Goal: Task Accomplishment & Management: Use online tool/utility

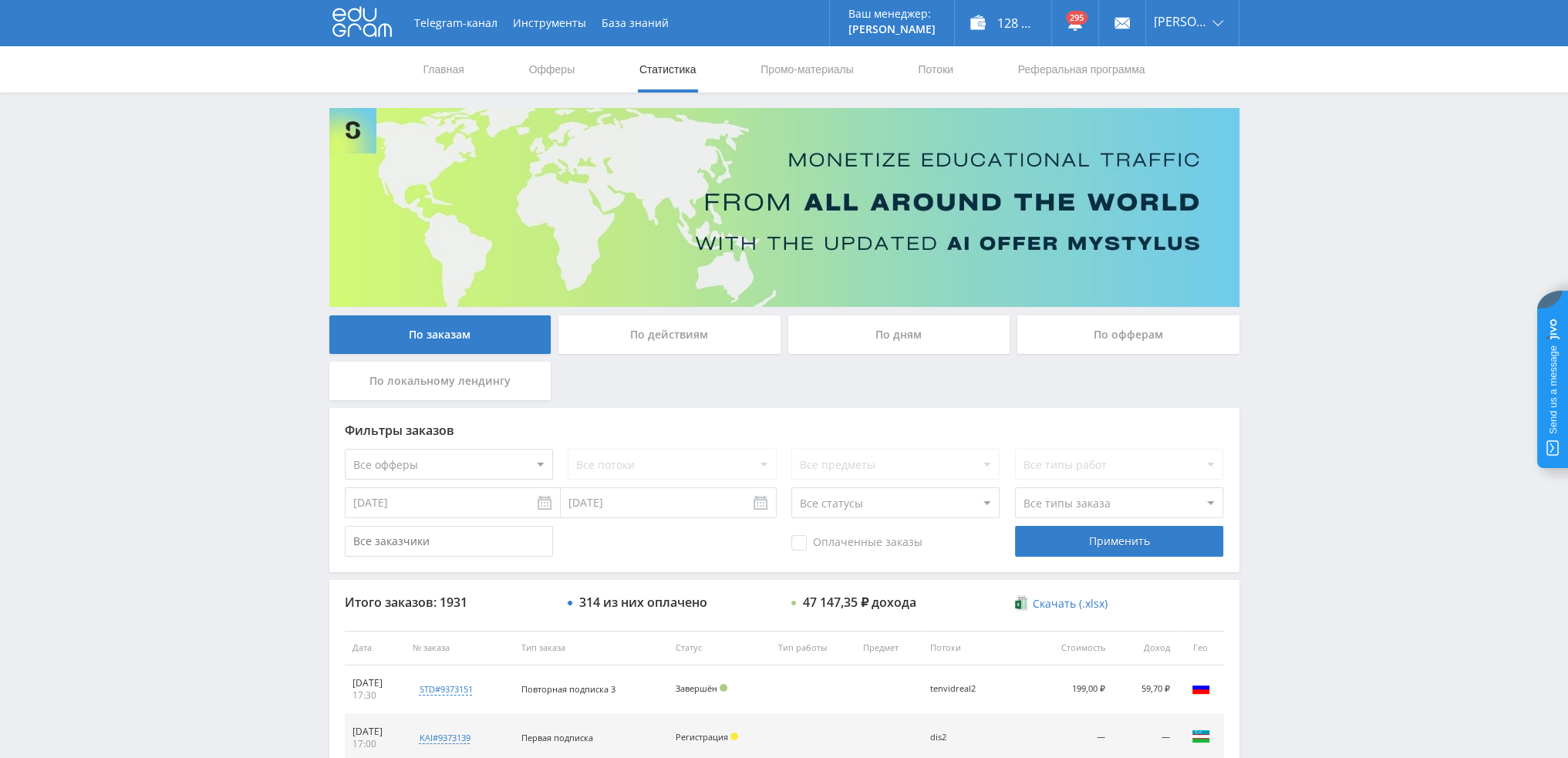
click at [897, 334] on div "По дням" at bounding box center [899, 335] width 222 height 39
click at [0, 0] on input "По дням" at bounding box center [0, 0] width 0 height 0
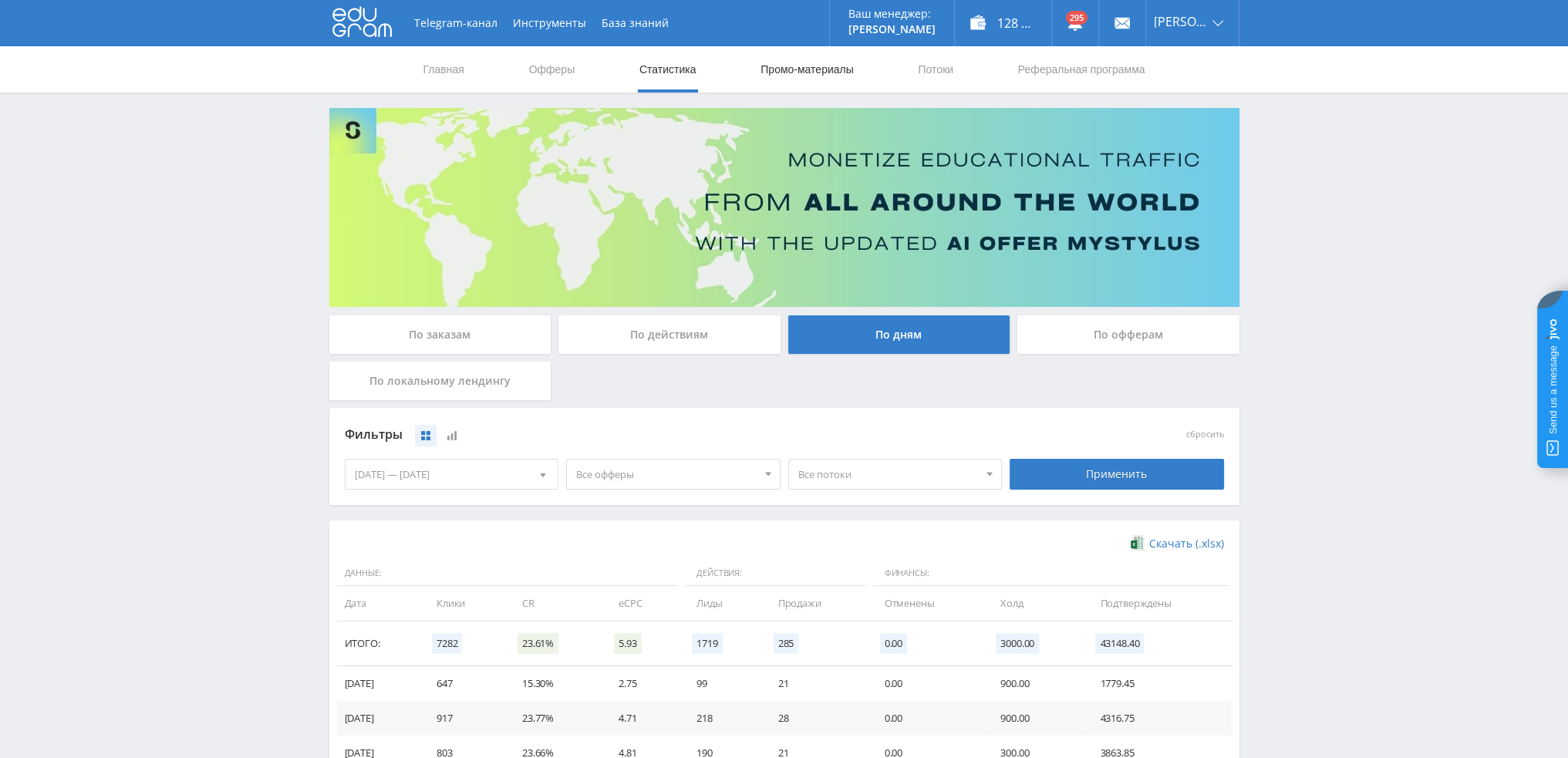
click at [800, 78] on link "Промо-материалы" at bounding box center [807, 69] width 96 height 46
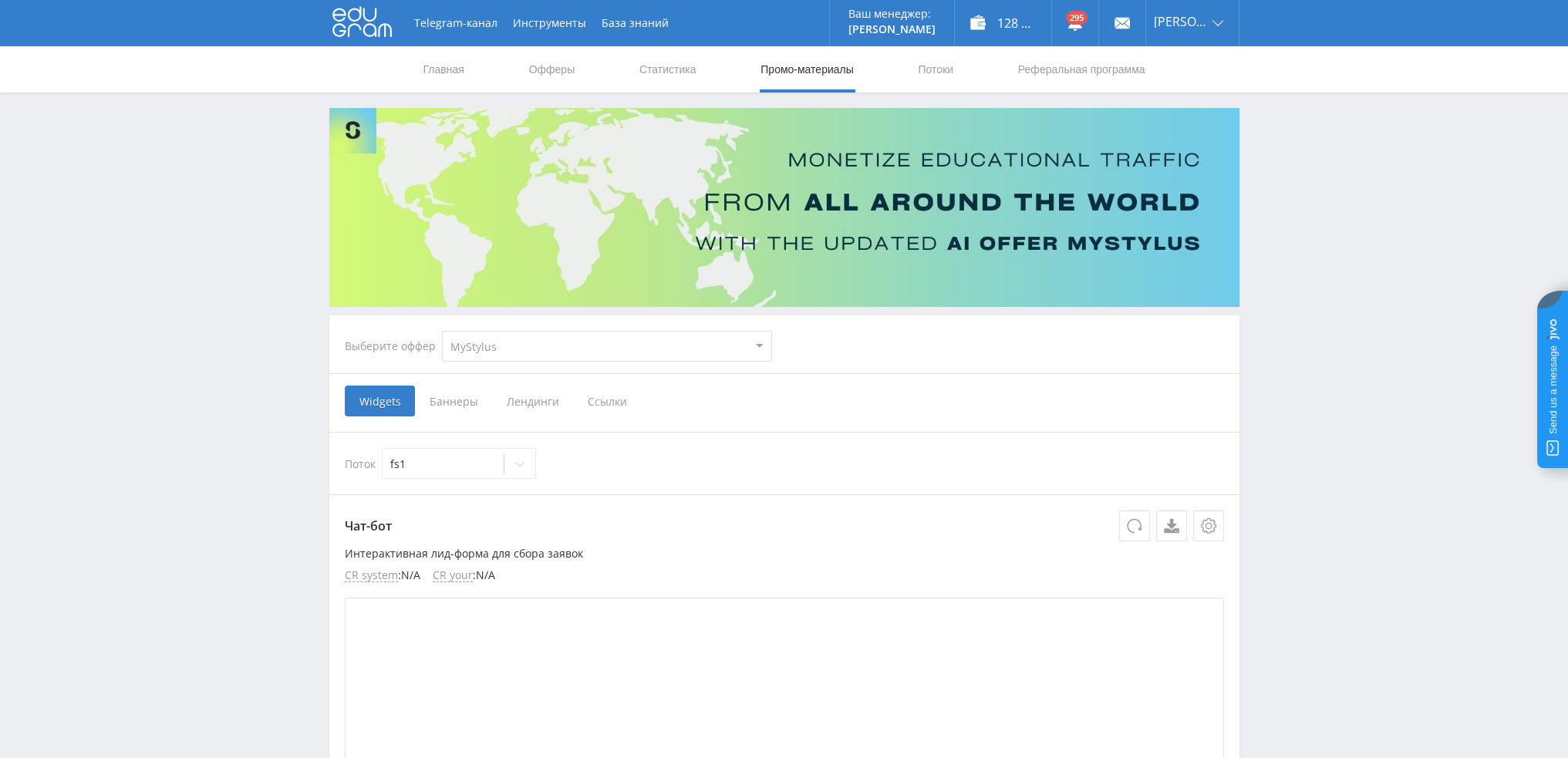
click at [505, 345] on select "MyStylus MyStylus - Revshare Кампус AI Studybay Автор24 Studybay Brazil Study A…" at bounding box center [607, 346] width 330 height 31
select select "376"
click at [442, 331] on select "MyStylus MyStylus - Revshare Кампус AI Studybay Автор24 Studybay Brazil Study A…" at bounding box center [607, 346] width 330 height 31
select select "376"
click at [518, 464] on icon at bounding box center [519, 464] width 13 height 13
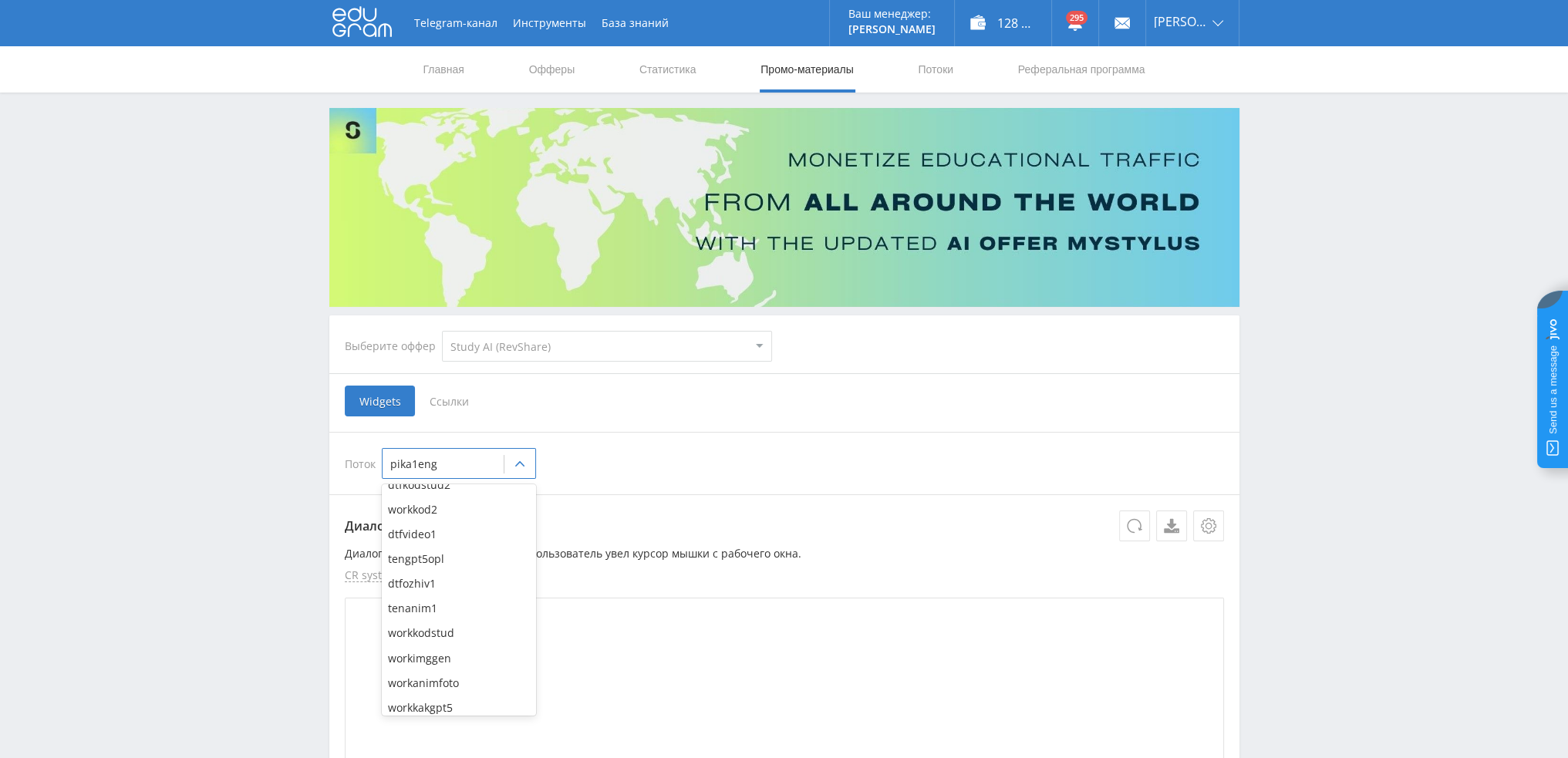
scroll to position [2323, 0]
click at [470, 670] on div "workkakgpt5" at bounding box center [459, 675] width 154 height 24
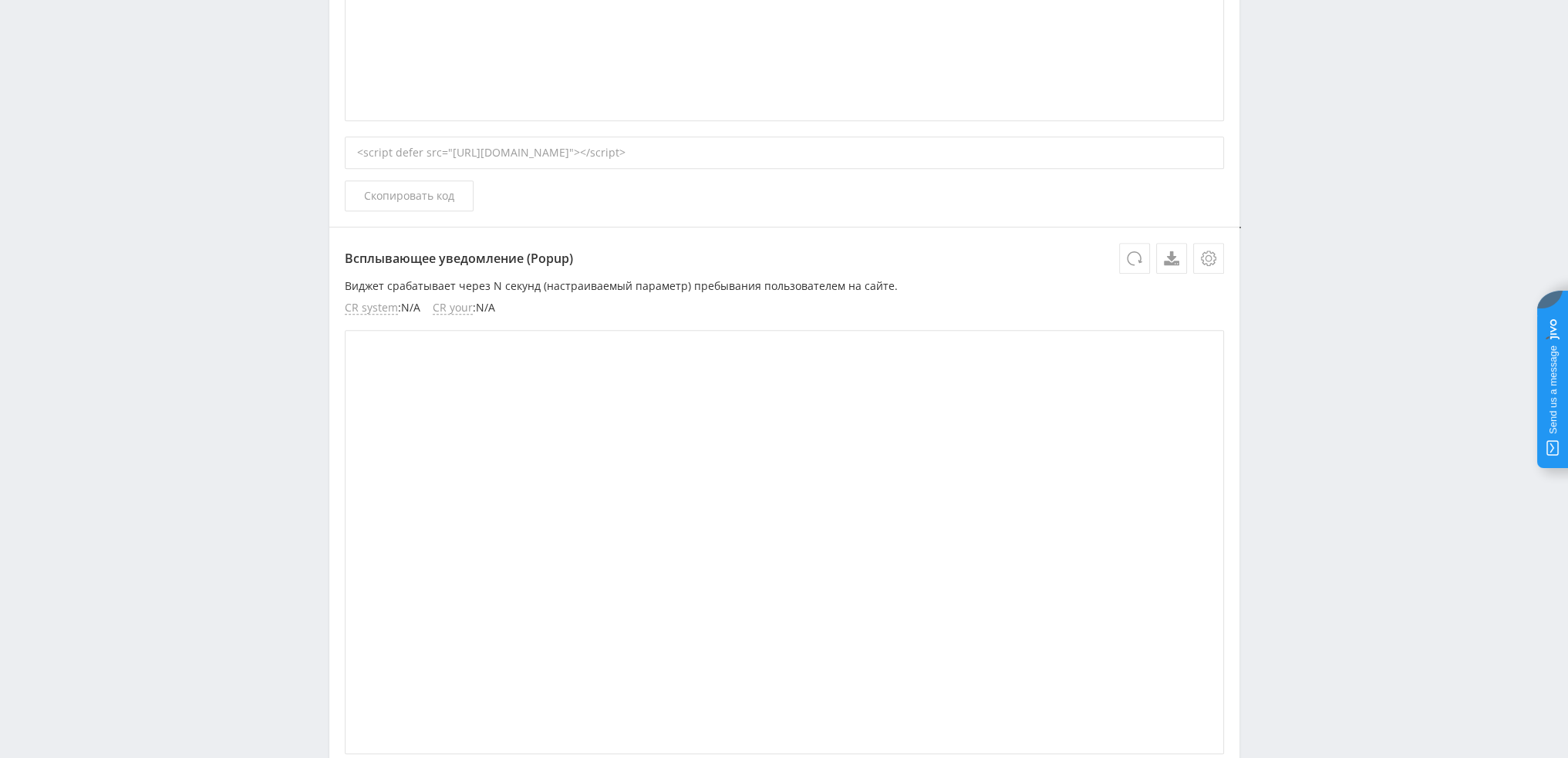
scroll to position [925, 0]
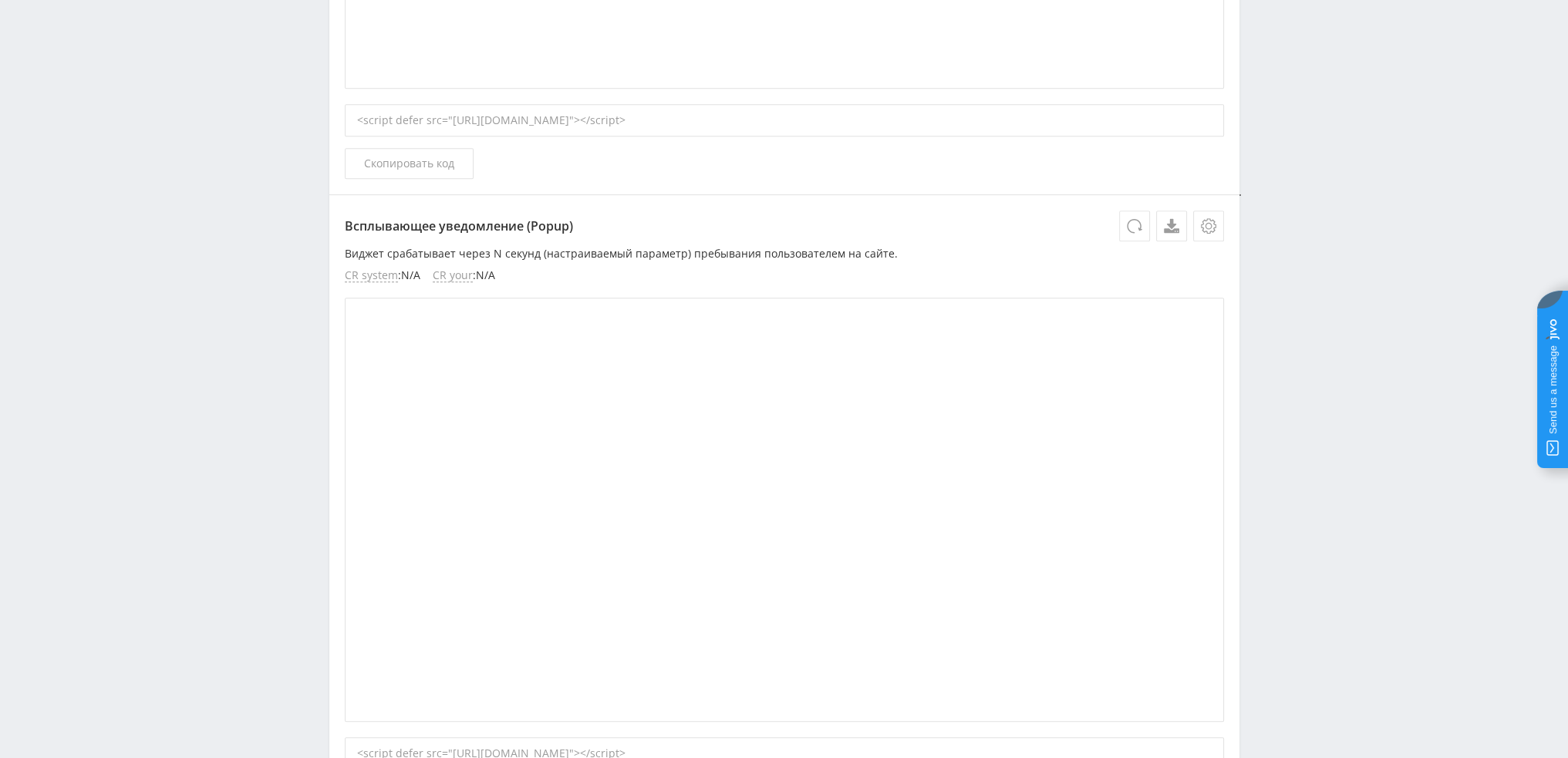
click at [512, 122] on div "<script defer src="https://eduforms.org//partnersforms/widget/?component=dialog…" at bounding box center [784, 120] width 879 height 32
copy div "<script defer src="https://eduforms.org//partnersforms/widget/?component=dialog…"
click at [512, 122] on div "<script defer src="https://eduforms.org//partnersforms/widget/?component=dialog…" at bounding box center [784, 120] width 879 height 32
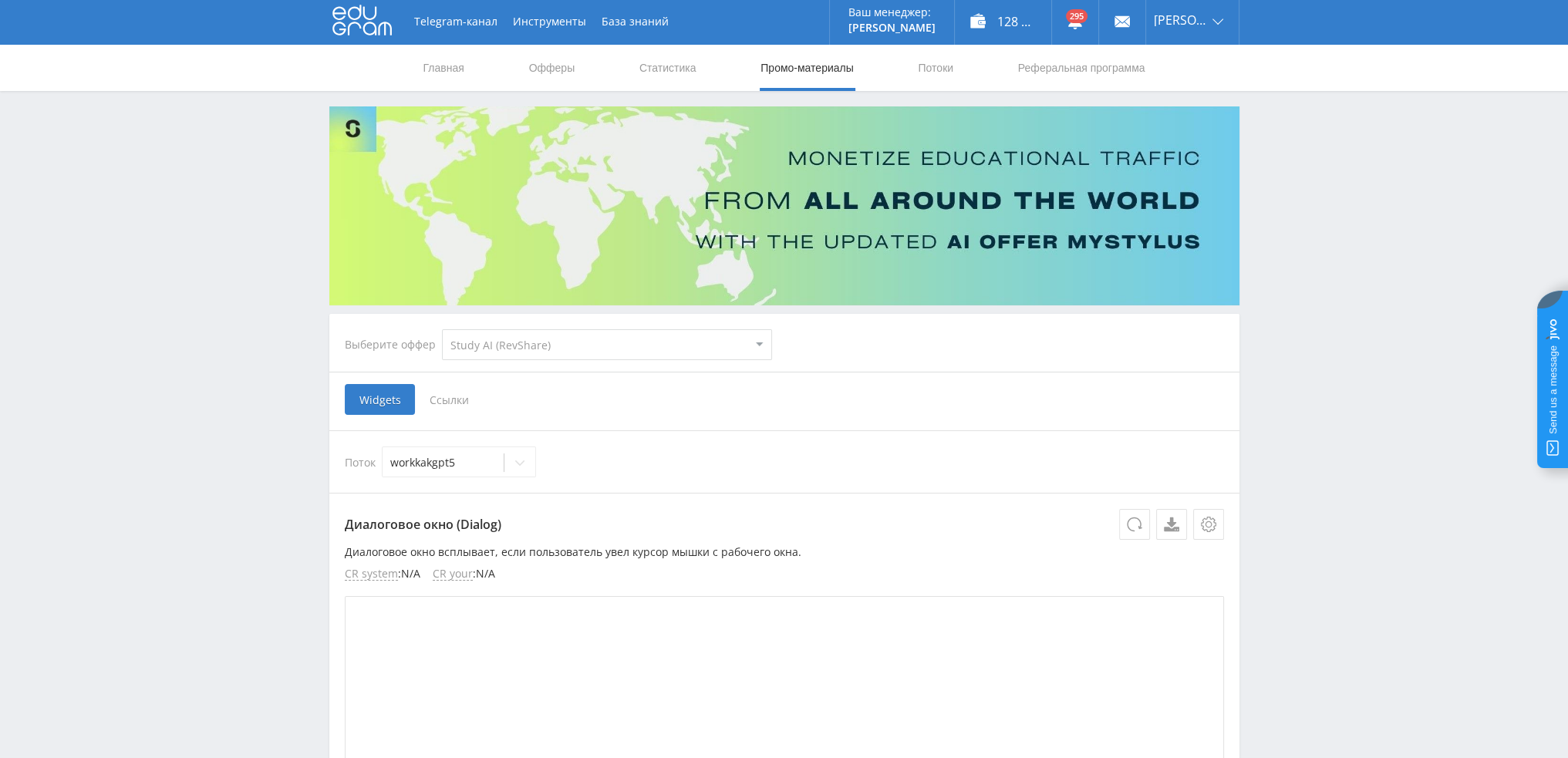
scroll to position [0, 0]
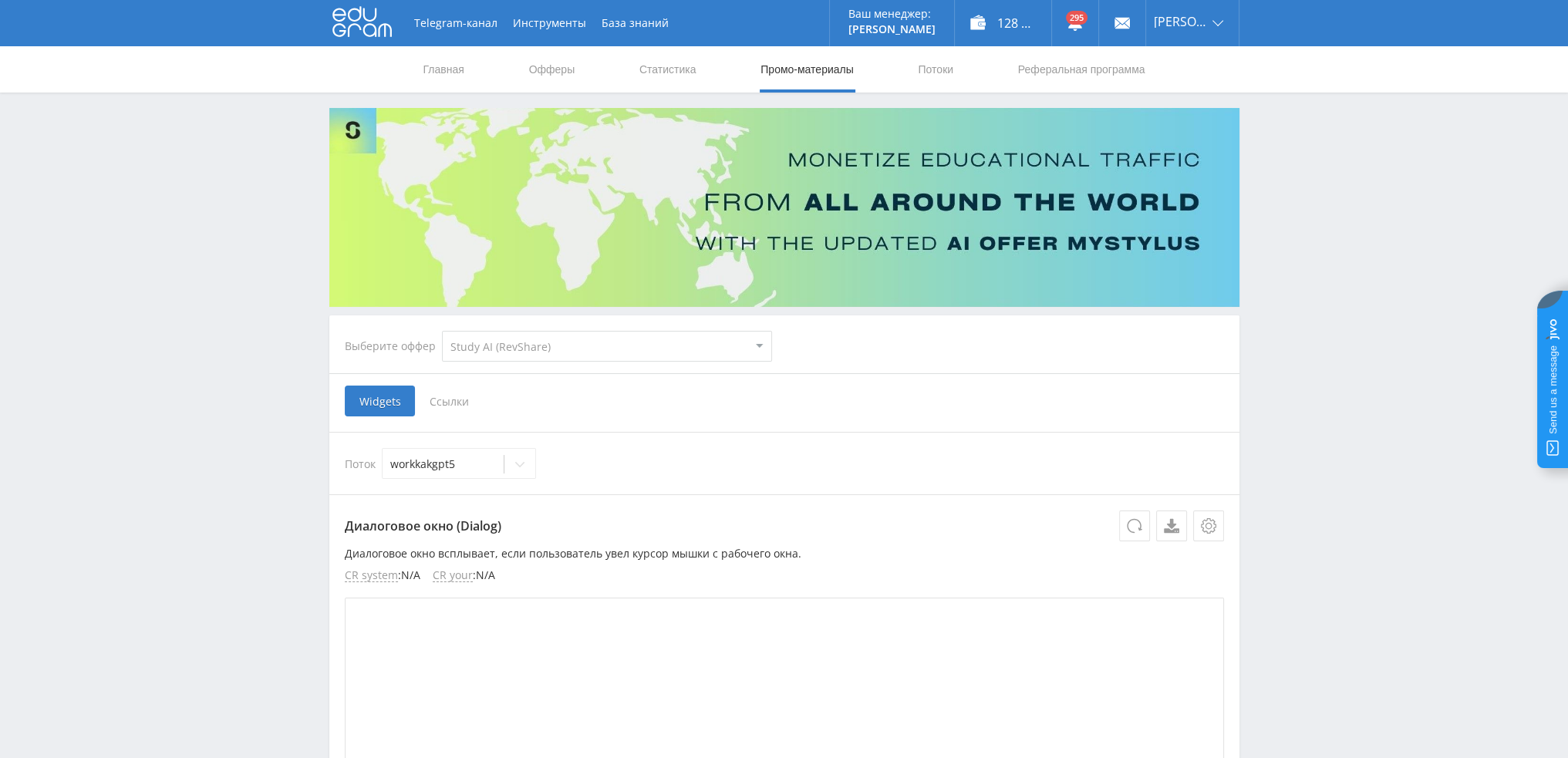
click at [447, 406] on span "Ссылки" at bounding box center [449, 400] width 69 height 31
click at [0, 0] on input "Ссылки" at bounding box center [0, 0] width 0 height 0
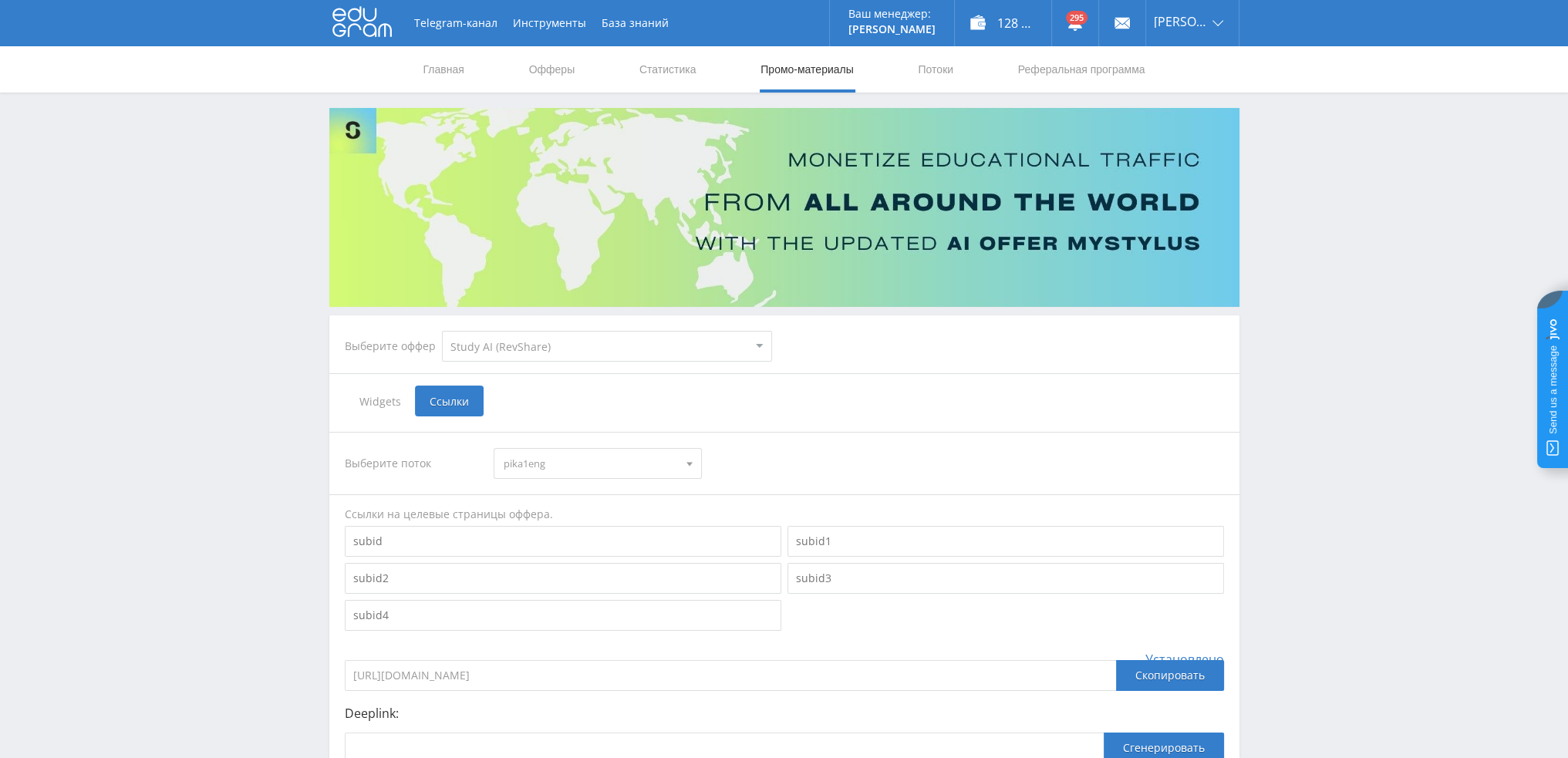
click at [604, 470] on span "pika1eng" at bounding box center [590, 463] width 174 height 29
click at [583, 579] on button "workanimfoto" at bounding box center [598, 580] width 207 height 22
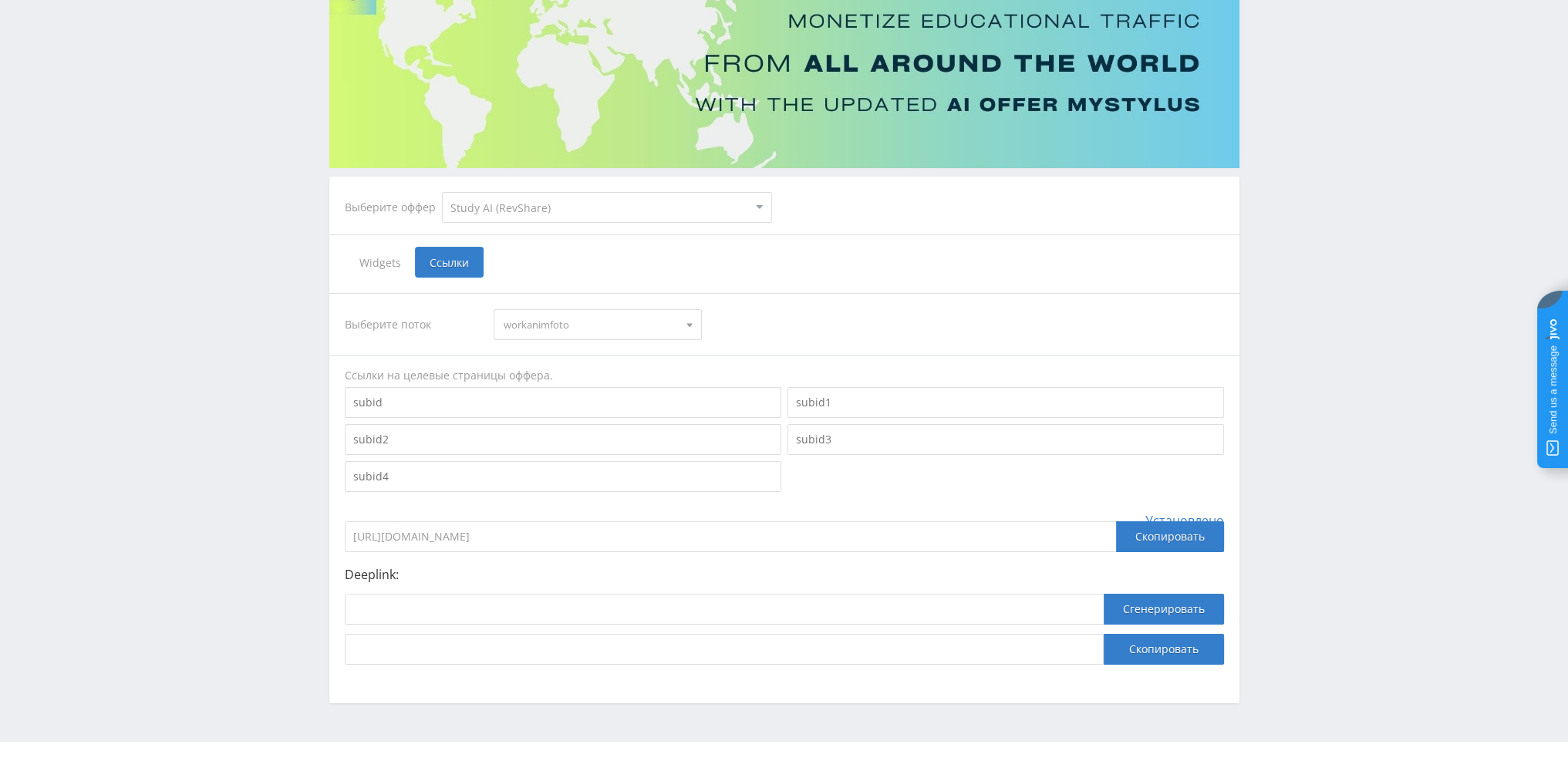
scroll to position [168, 0]
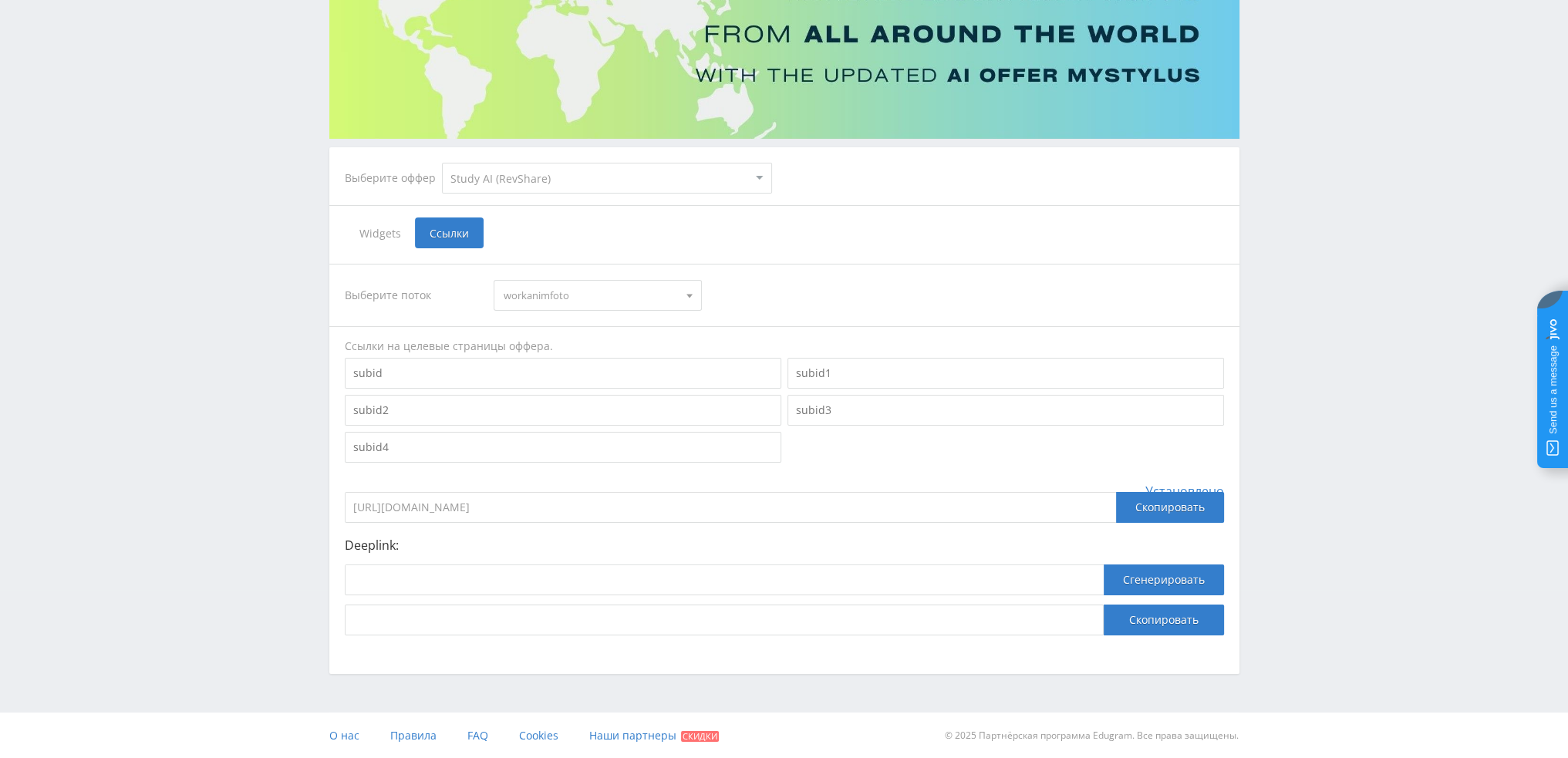
click at [465, 517] on input "https://eduforms.org/?rid=95ecf5b72acb38c0" at bounding box center [731, 507] width 771 height 31
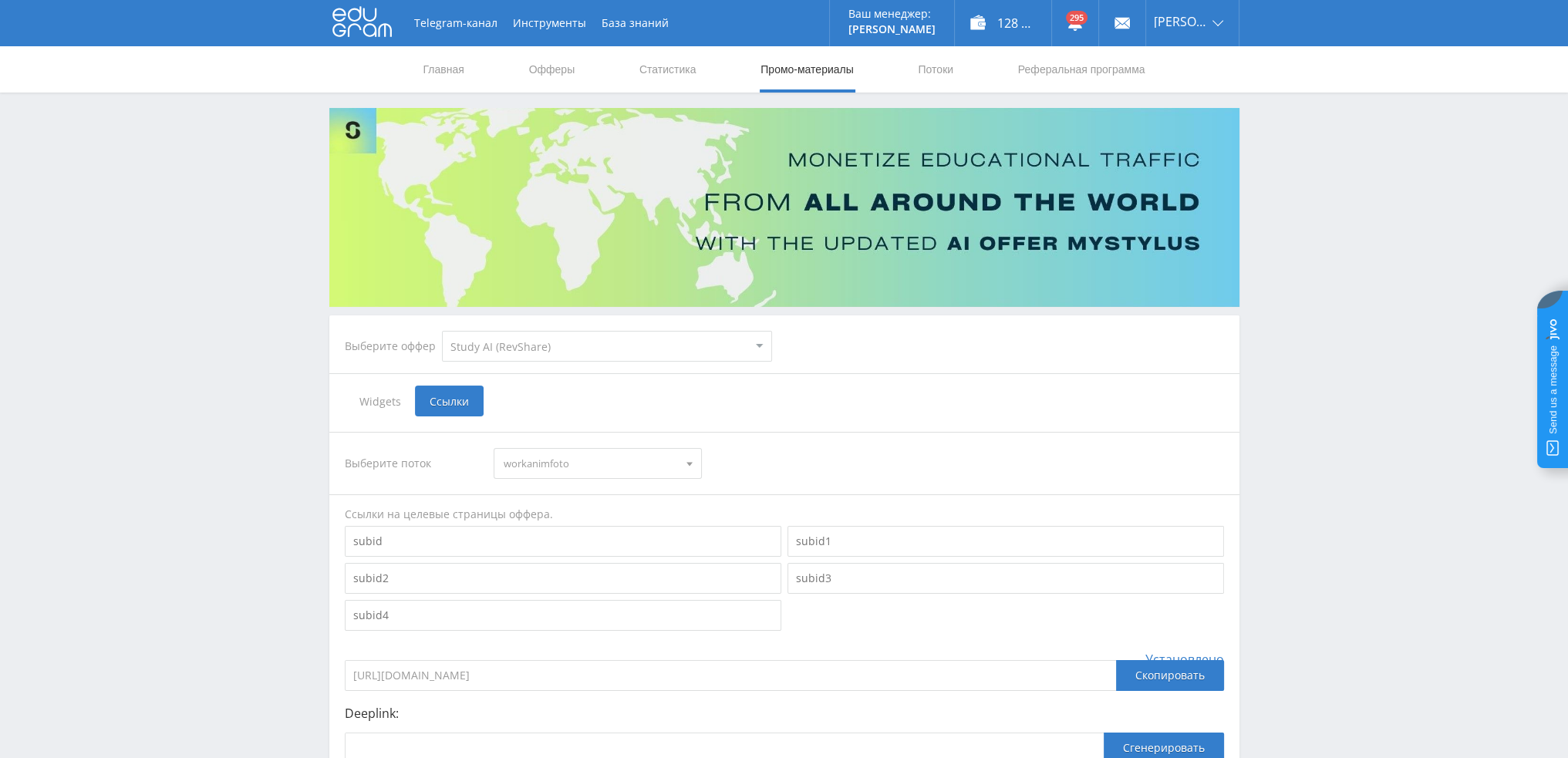
click at [717, 74] on nav "Главная Офферы Статистика Промо-материалы Потоки Реферальная программа" at bounding box center [784, 69] width 725 height 46
click at [703, 73] on nav "Главная Офферы Статистика Промо-материалы Потоки Реферальная программа" at bounding box center [784, 69] width 725 height 46
click at [676, 72] on link "Статистика" at bounding box center [667, 69] width 60 height 46
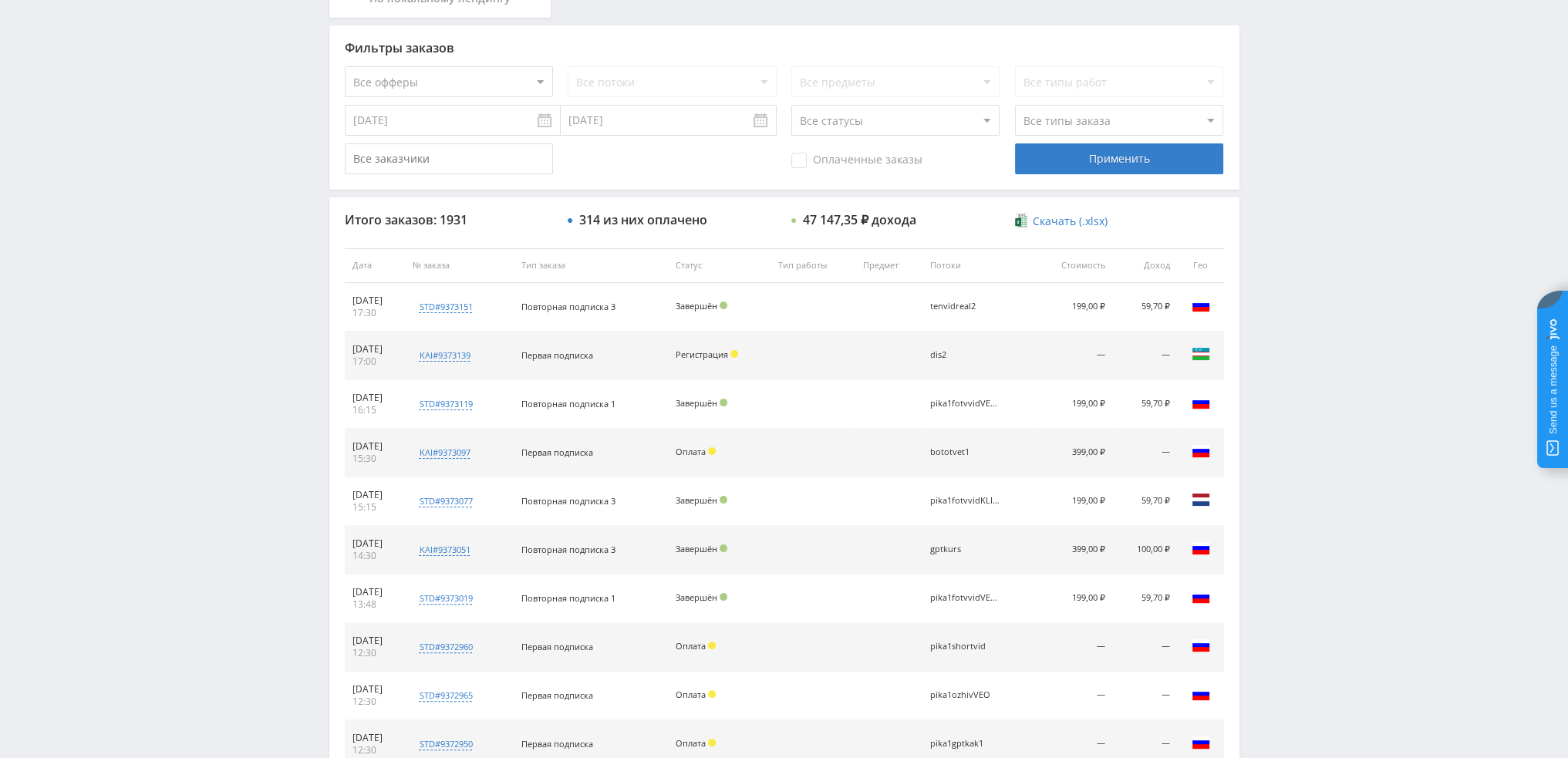
scroll to position [385, 0]
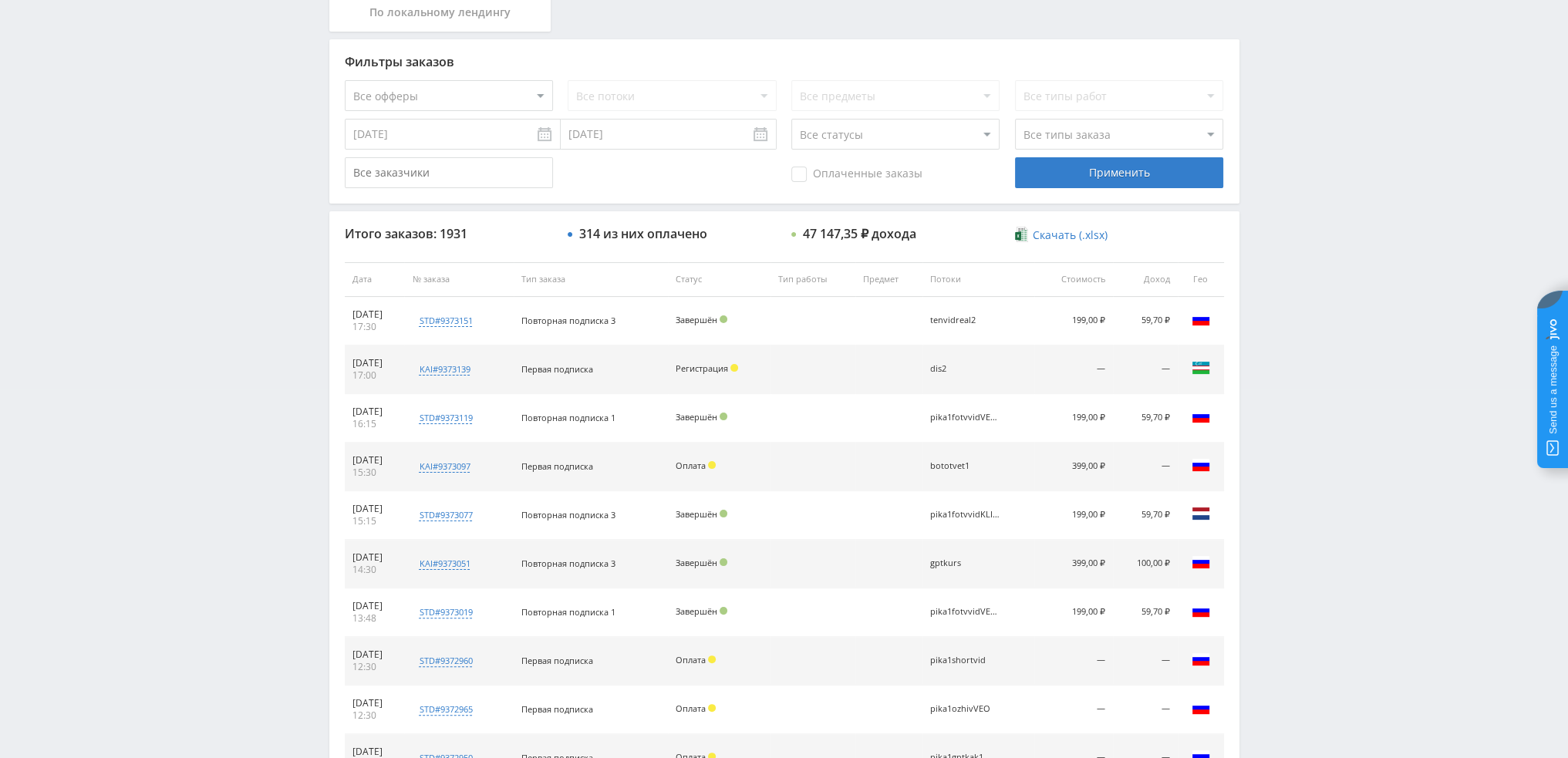
scroll to position [77, 0]
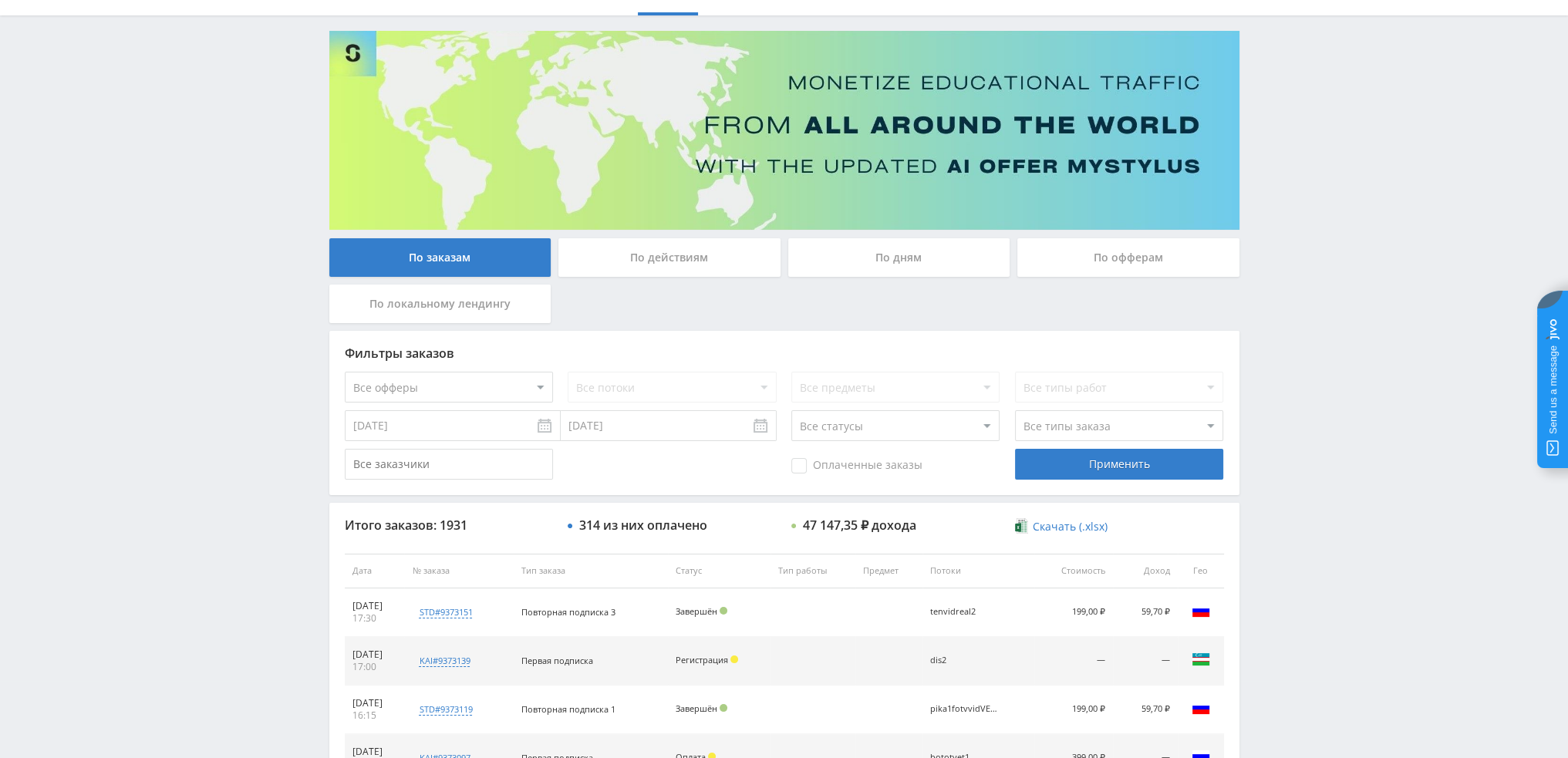
click at [848, 258] on div "По дням" at bounding box center [899, 257] width 222 height 39
click at [0, 0] on input "По дням" at bounding box center [0, 0] width 0 height 0
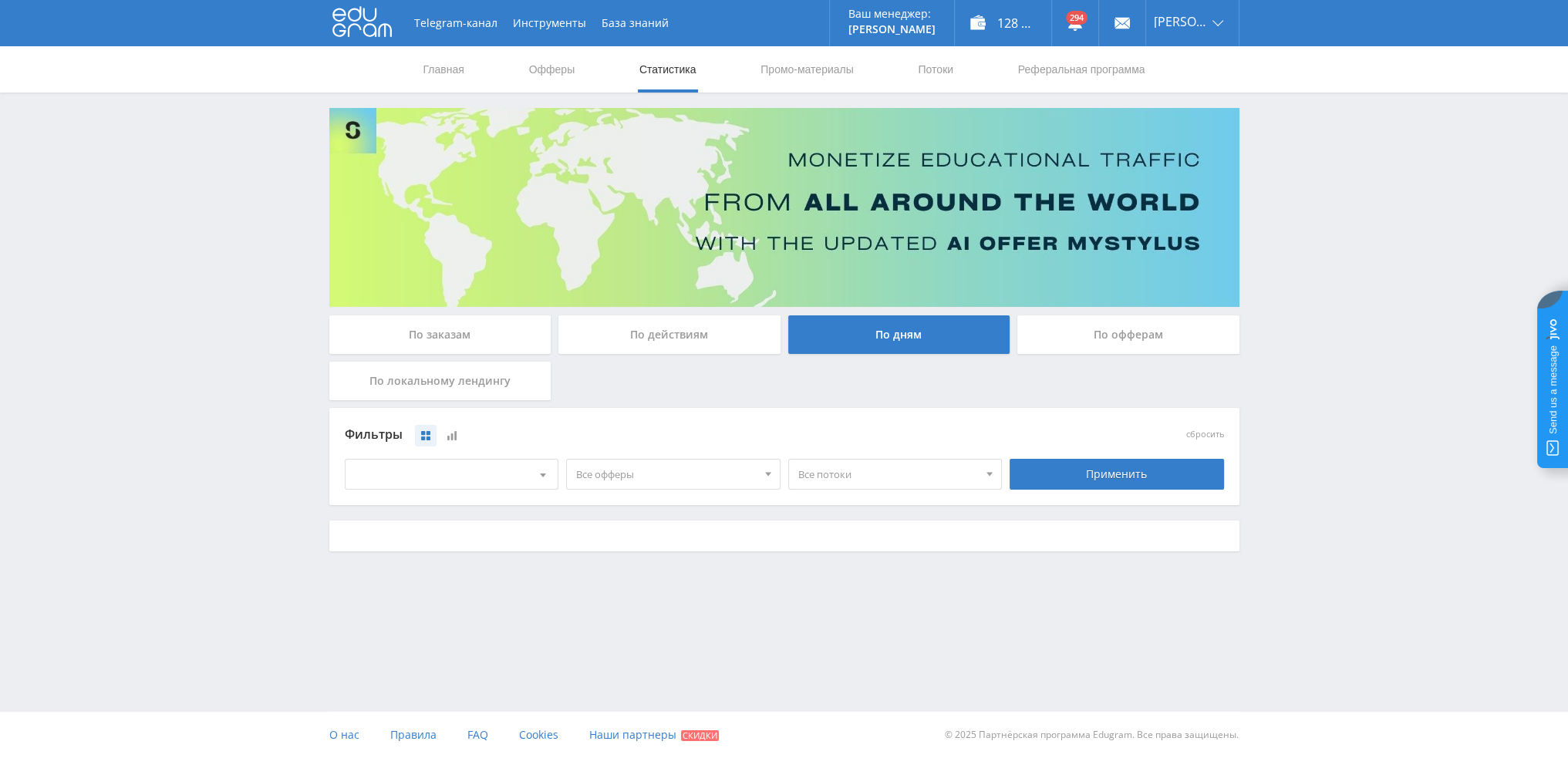
scroll to position [0, 0]
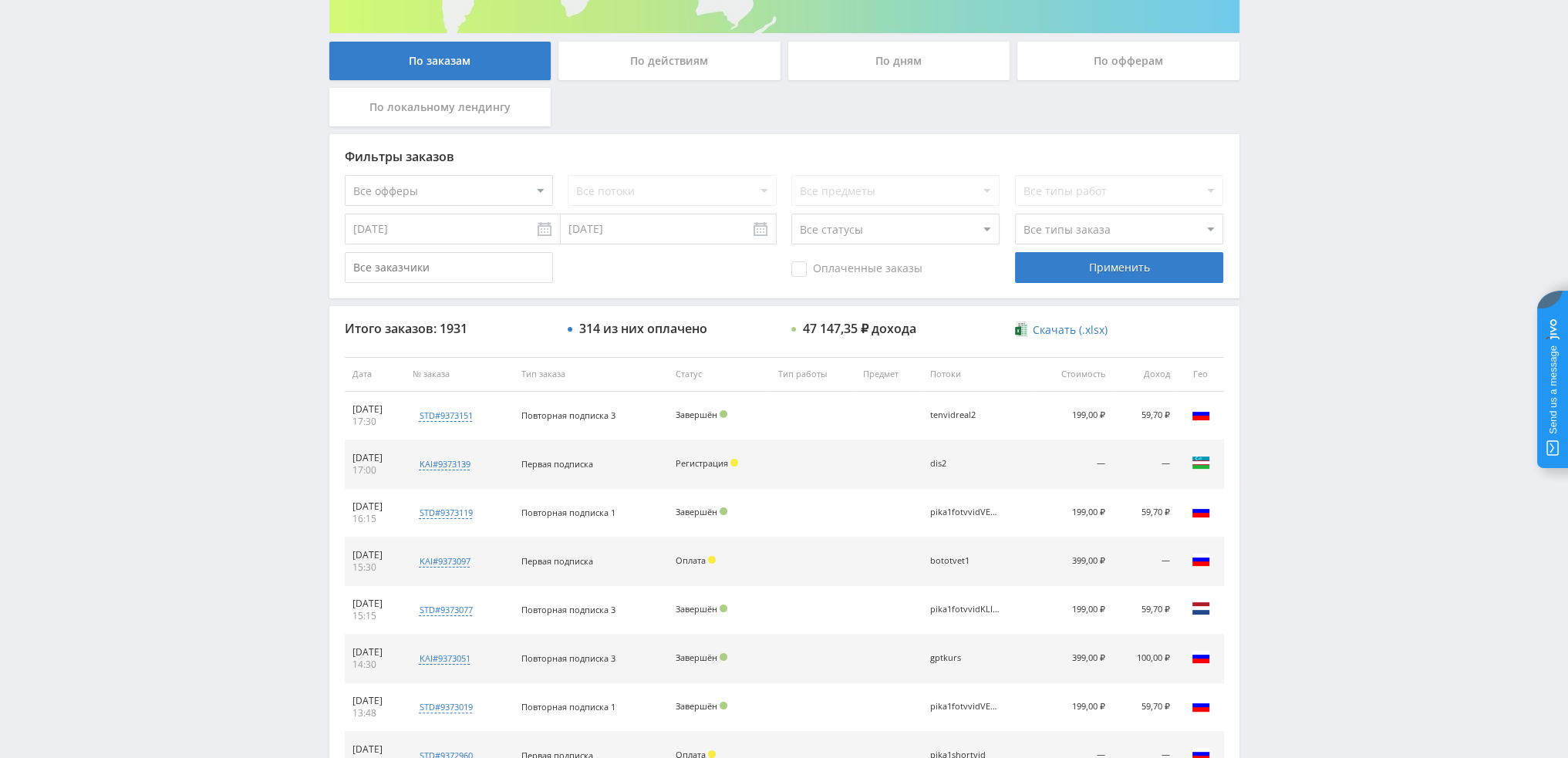
scroll to position [385, 0]
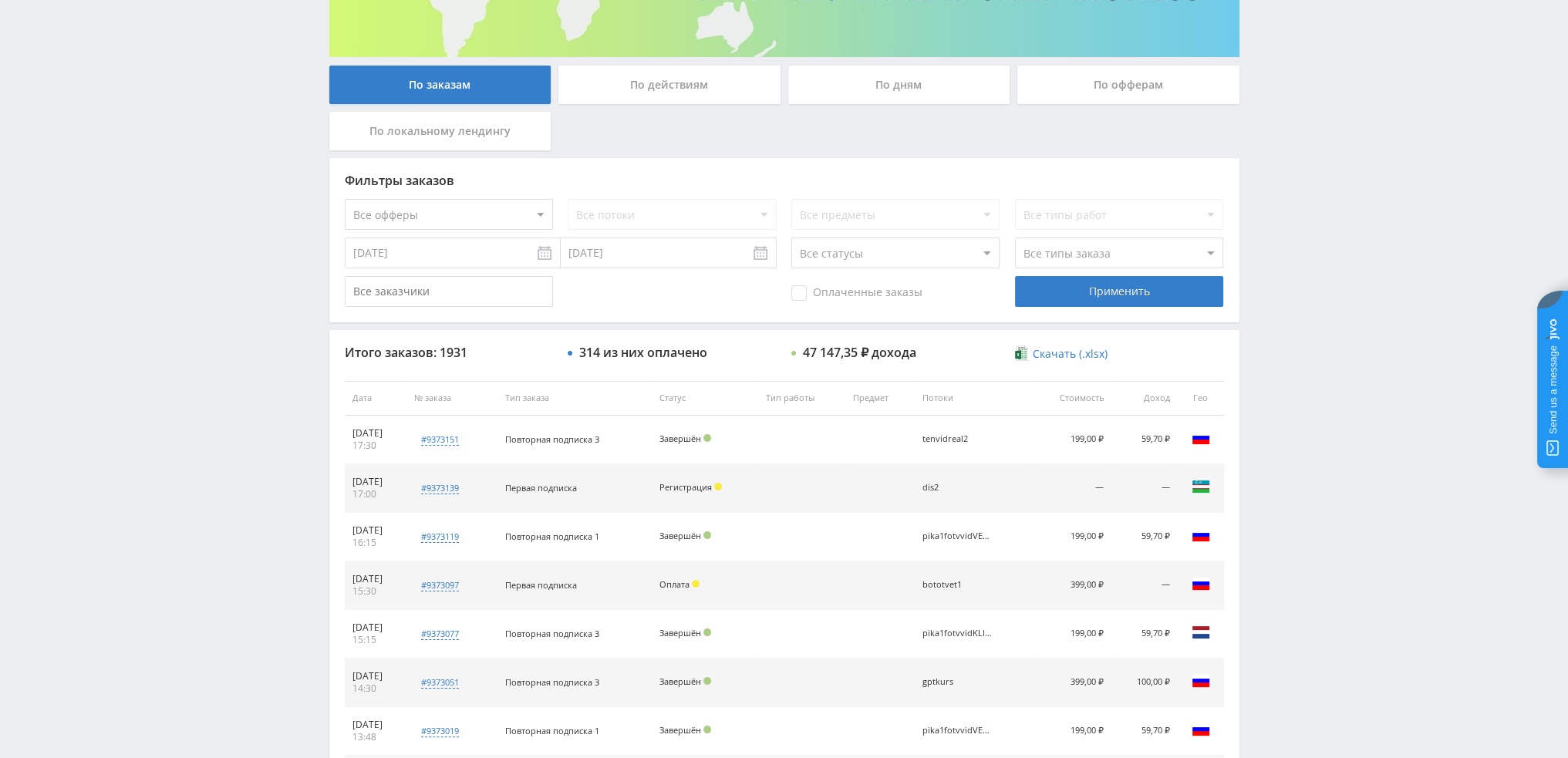
scroll to position [385, 0]
